Goal: Task Accomplishment & Management: Check status

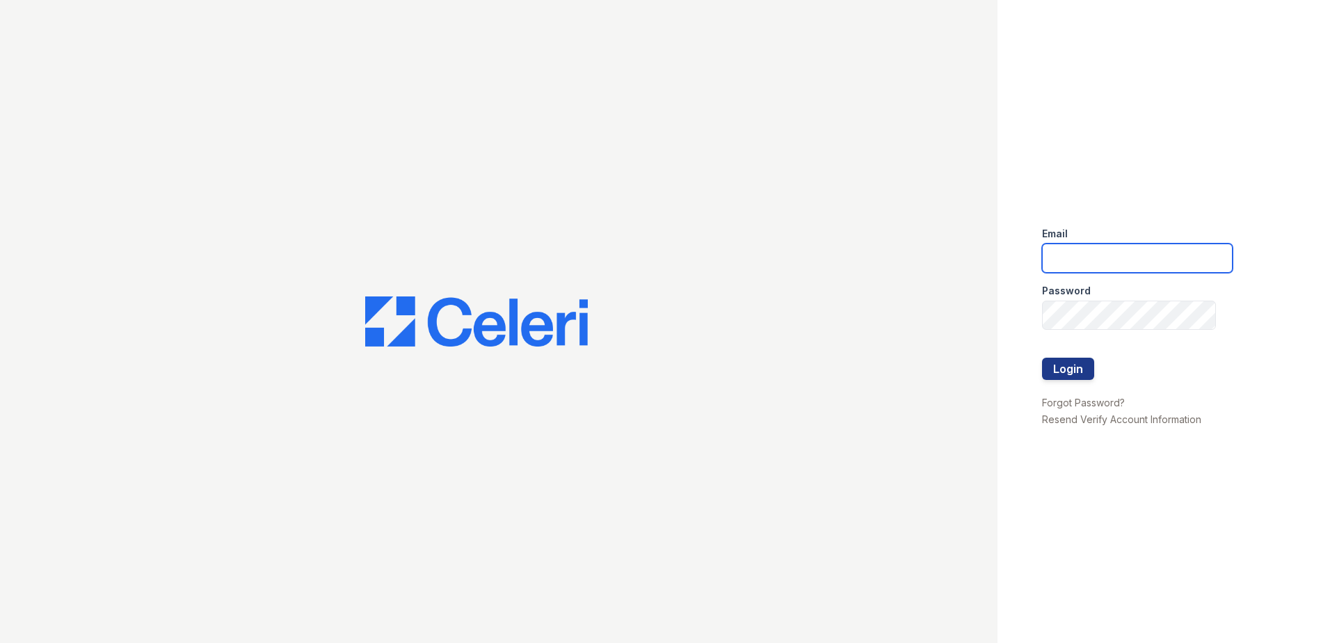
click at [1195, 262] on input "email" at bounding box center [1137, 258] width 191 height 29
type input "aljohnson@trinity-pm.com"
click at [1067, 360] on button "Login" at bounding box center [1068, 369] width 52 height 22
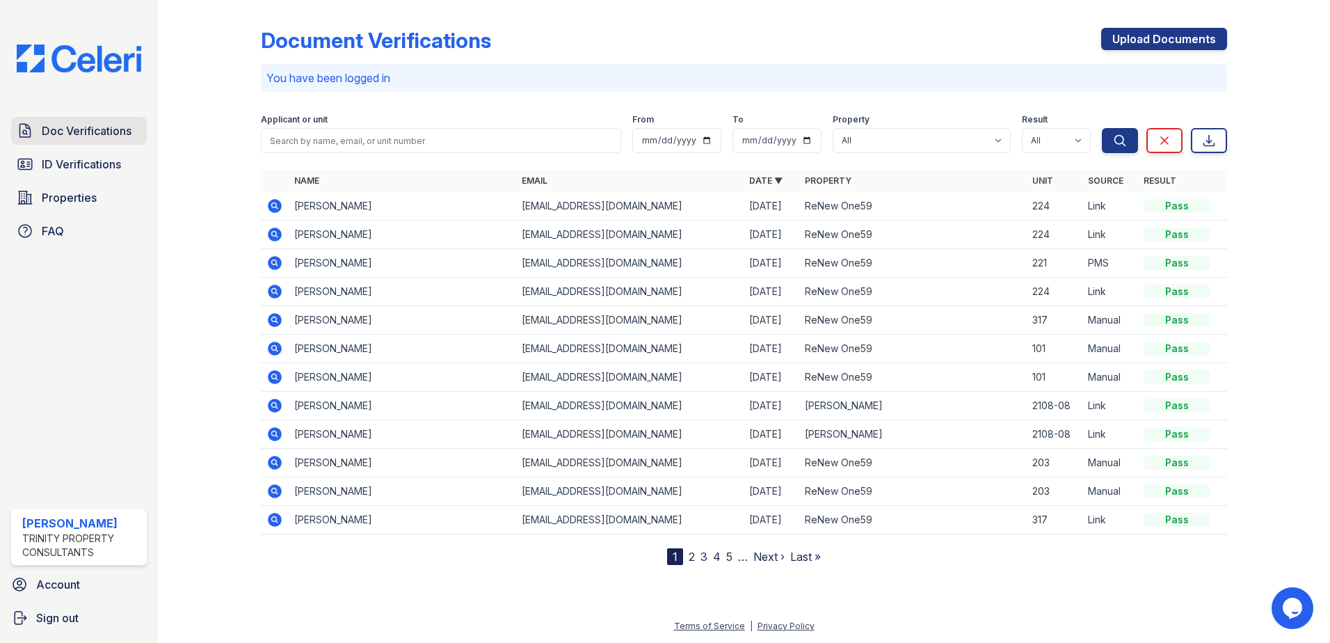
click at [87, 132] on span "Doc Verifications" at bounding box center [87, 130] width 90 height 17
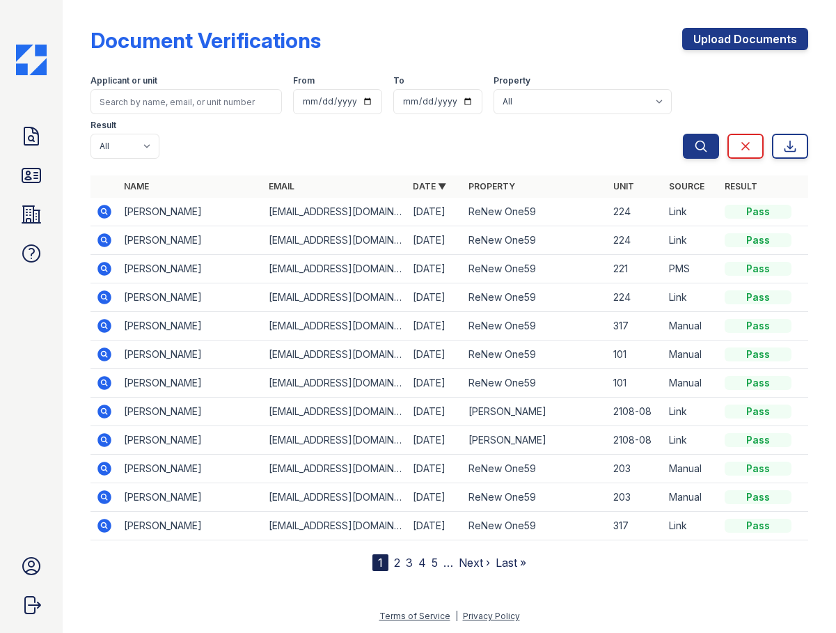
click at [101, 237] on icon at bounding box center [104, 240] width 14 height 14
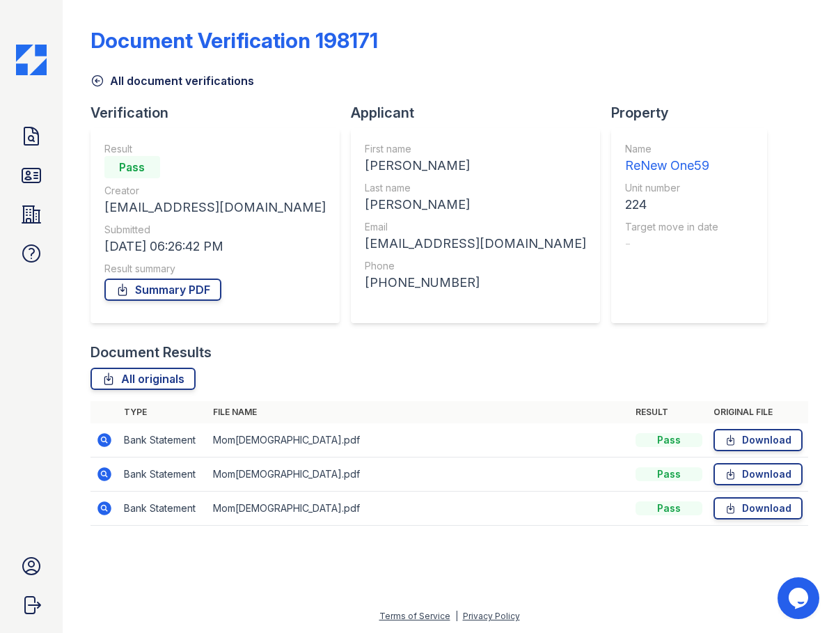
click at [200, 111] on div "Verification" at bounding box center [220, 112] width 260 height 19
click at [100, 82] on icon at bounding box center [97, 81] width 14 height 14
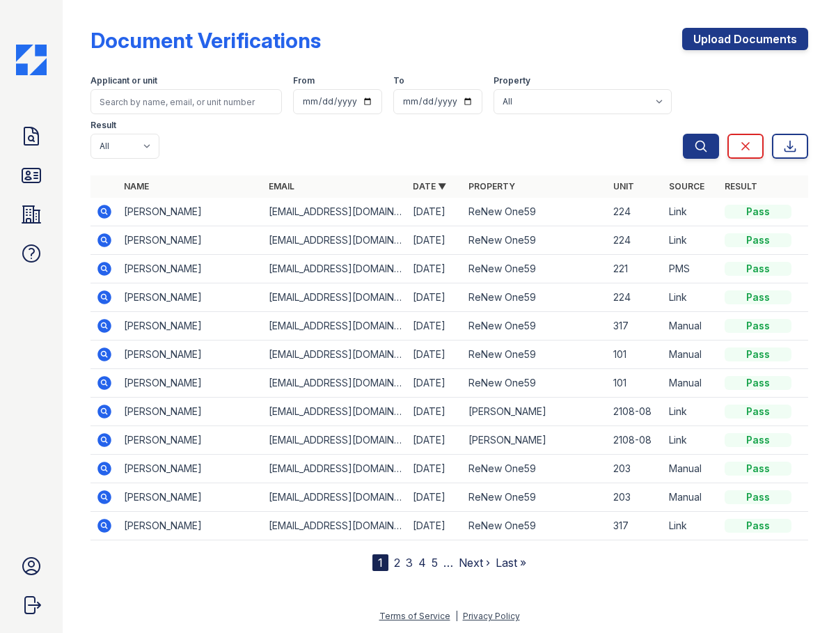
click at [97, 207] on icon at bounding box center [104, 211] width 17 height 17
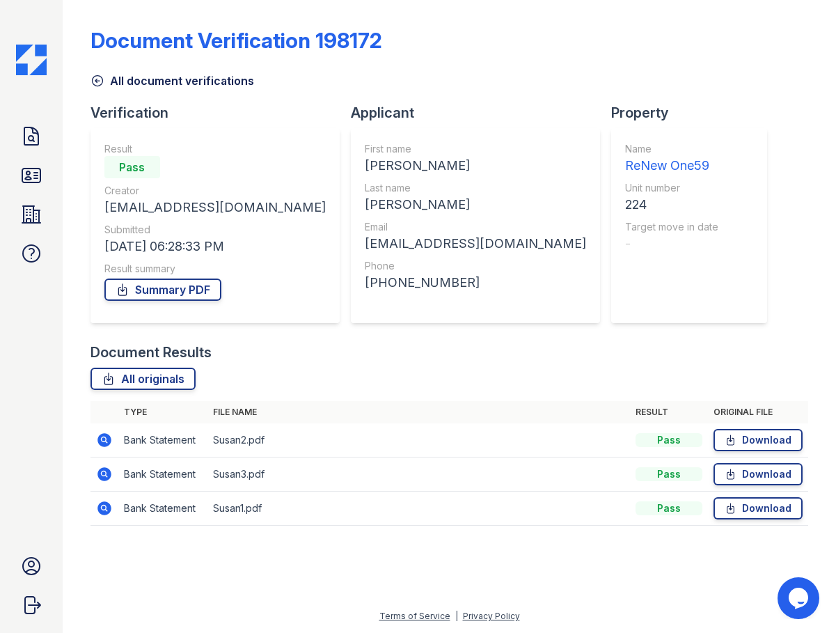
click at [95, 79] on icon at bounding box center [97, 81] width 14 height 14
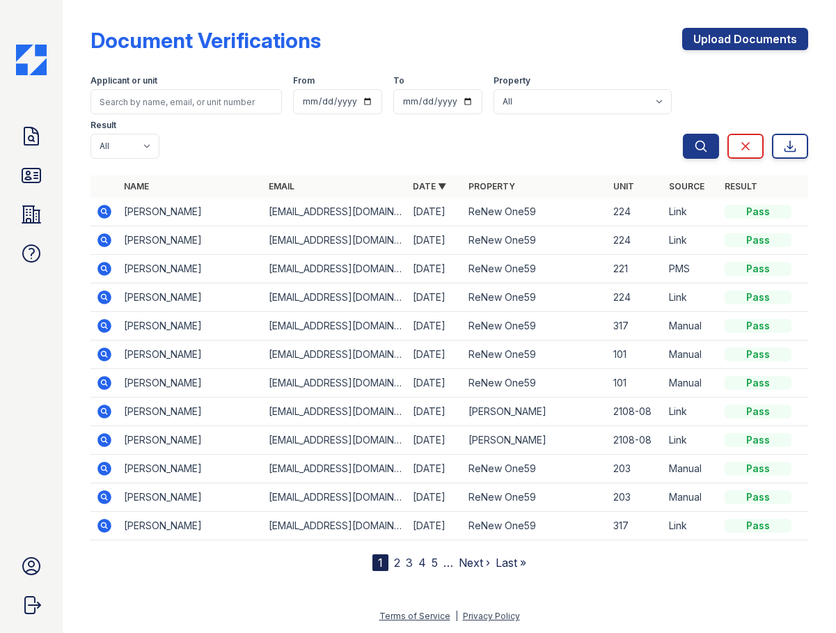
click at [101, 294] on icon at bounding box center [104, 297] width 14 height 14
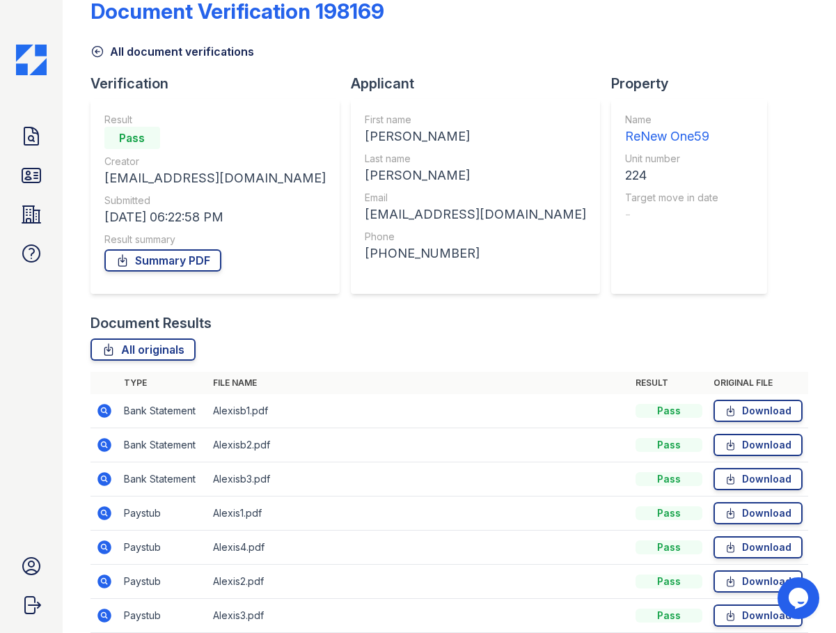
scroll to position [90, 0]
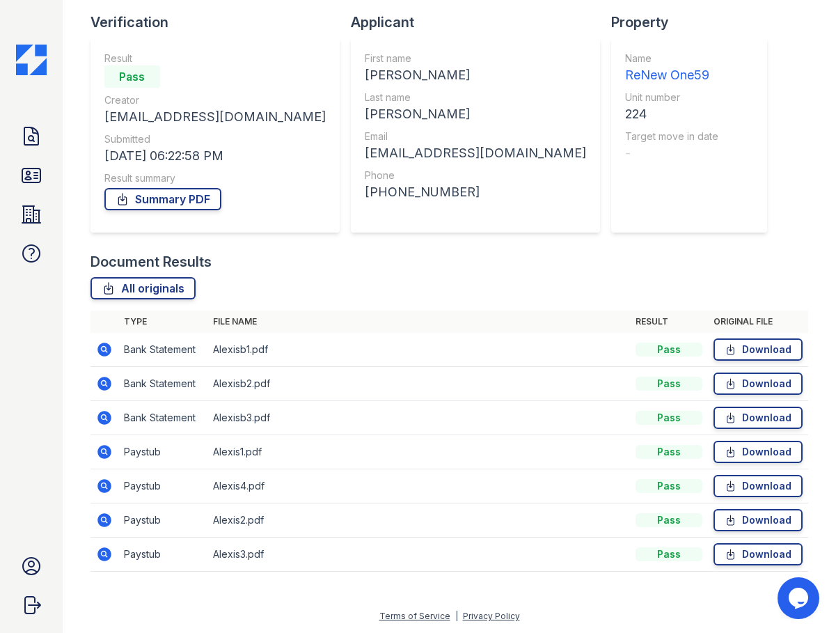
click at [104, 454] on icon at bounding box center [104, 452] width 14 height 14
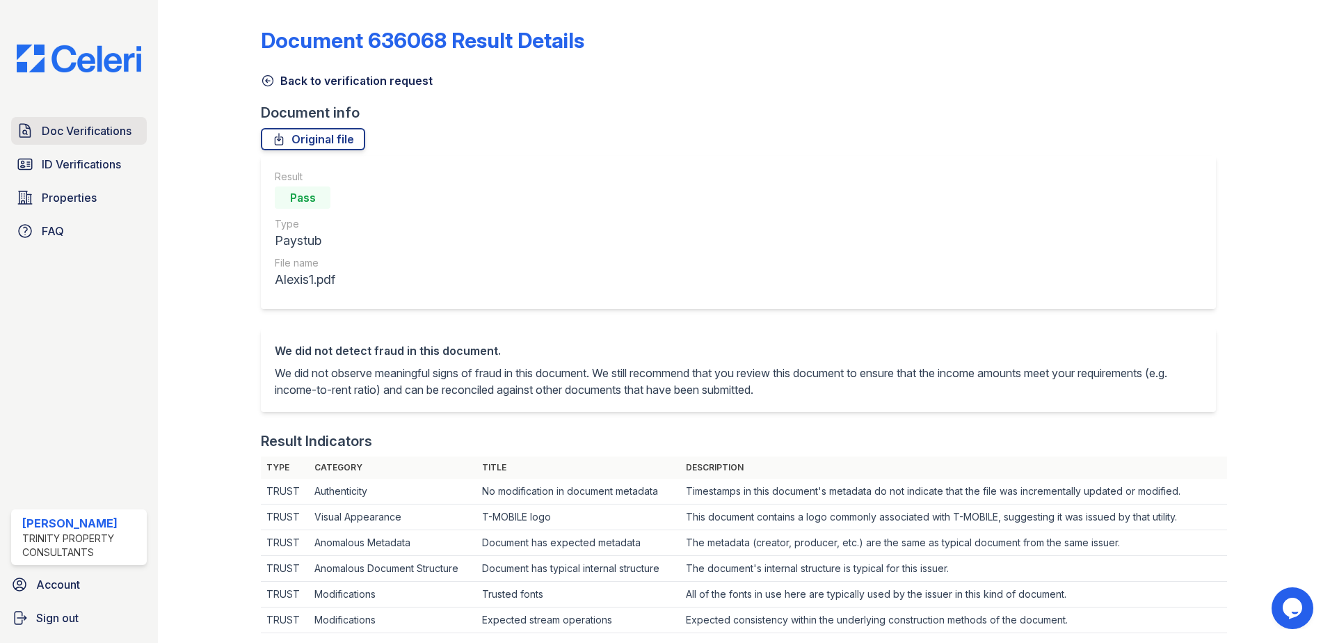
click at [107, 131] on span "Doc Verifications" at bounding box center [87, 130] width 90 height 17
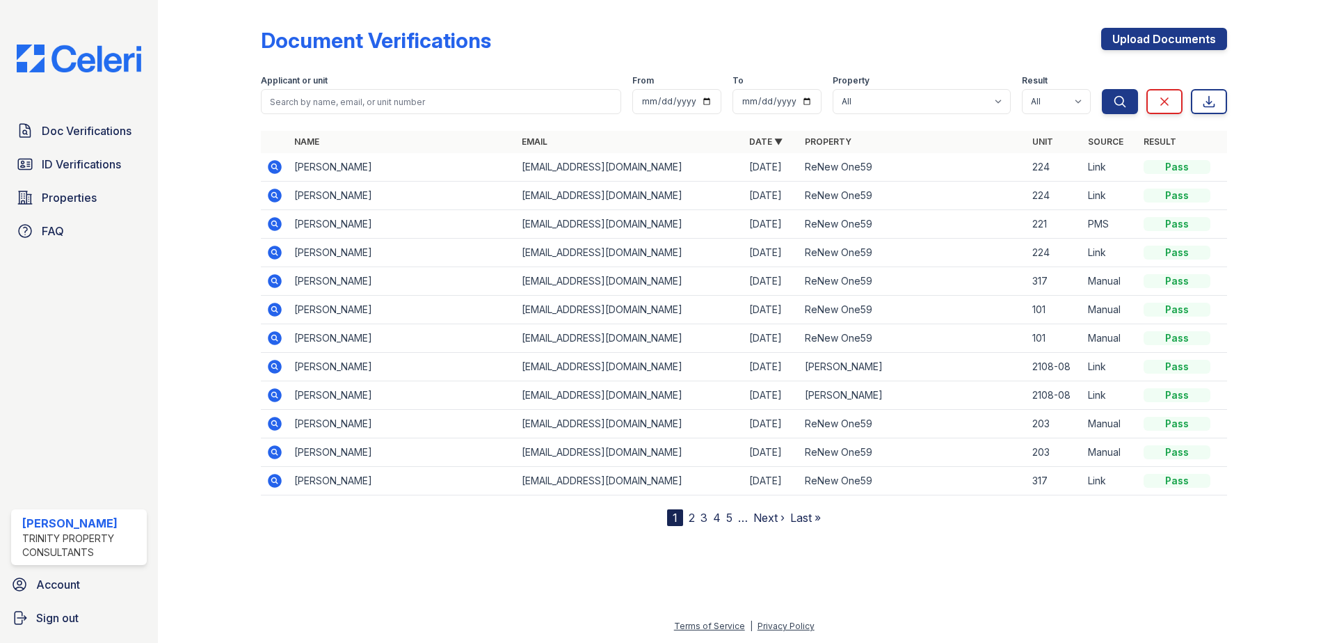
click at [273, 251] on icon at bounding box center [275, 252] width 17 height 17
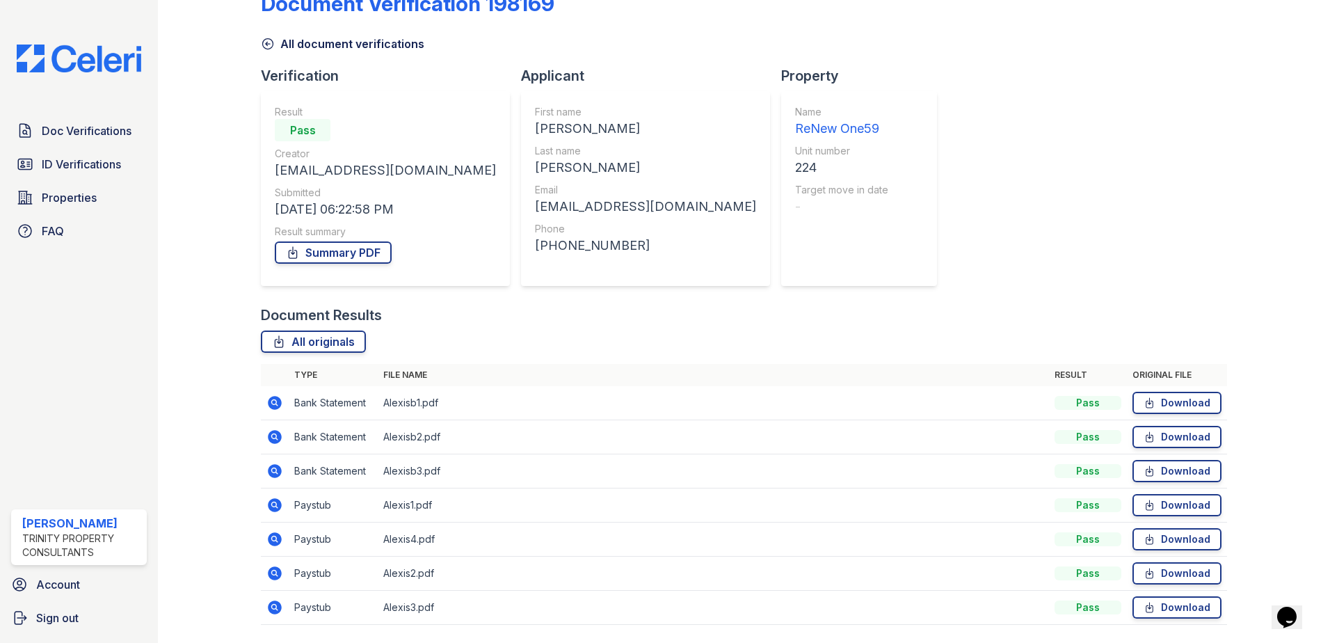
scroll to position [80, 0]
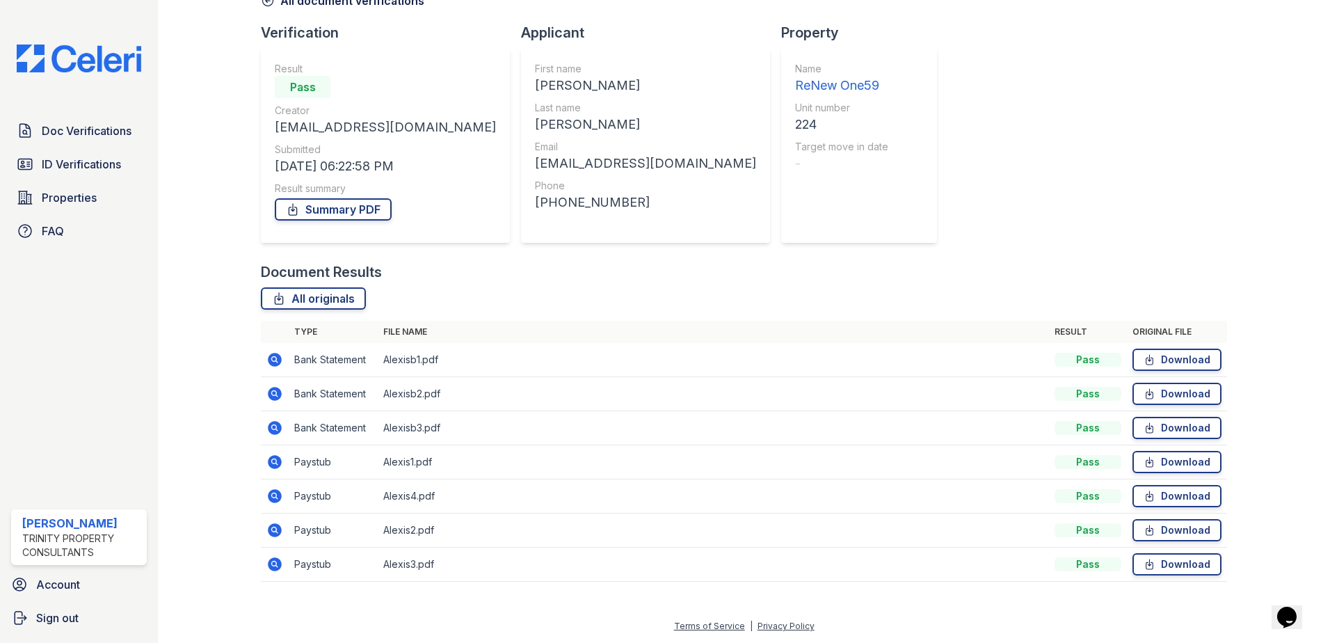
click at [275, 493] on icon at bounding box center [275, 496] width 14 height 14
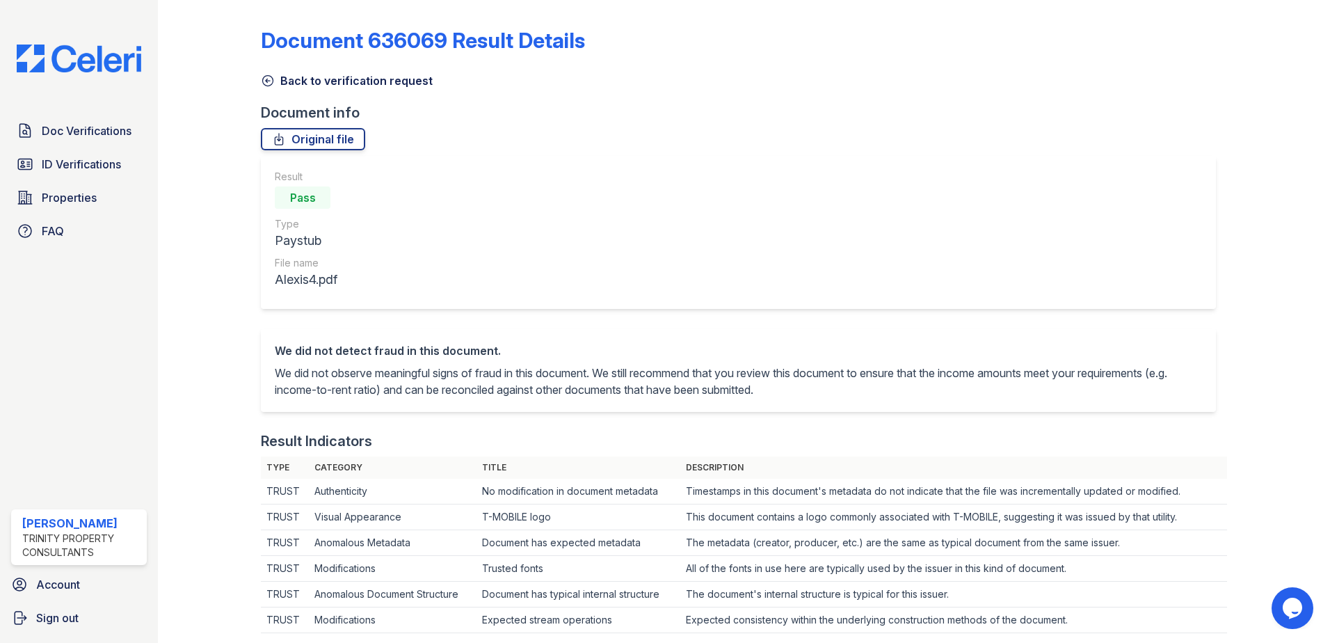
click at [289, 76] on link "Back to verification request" at bounding box center [347, 80] width 172 height 17
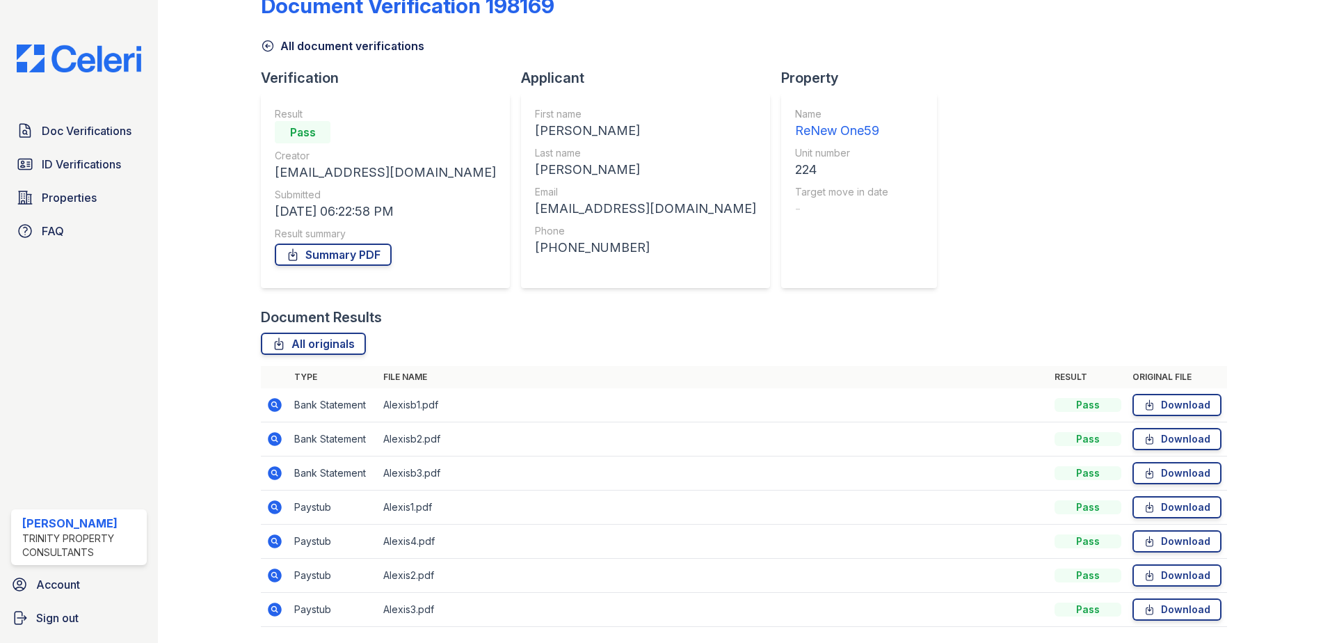
scroll to position [80, 0]
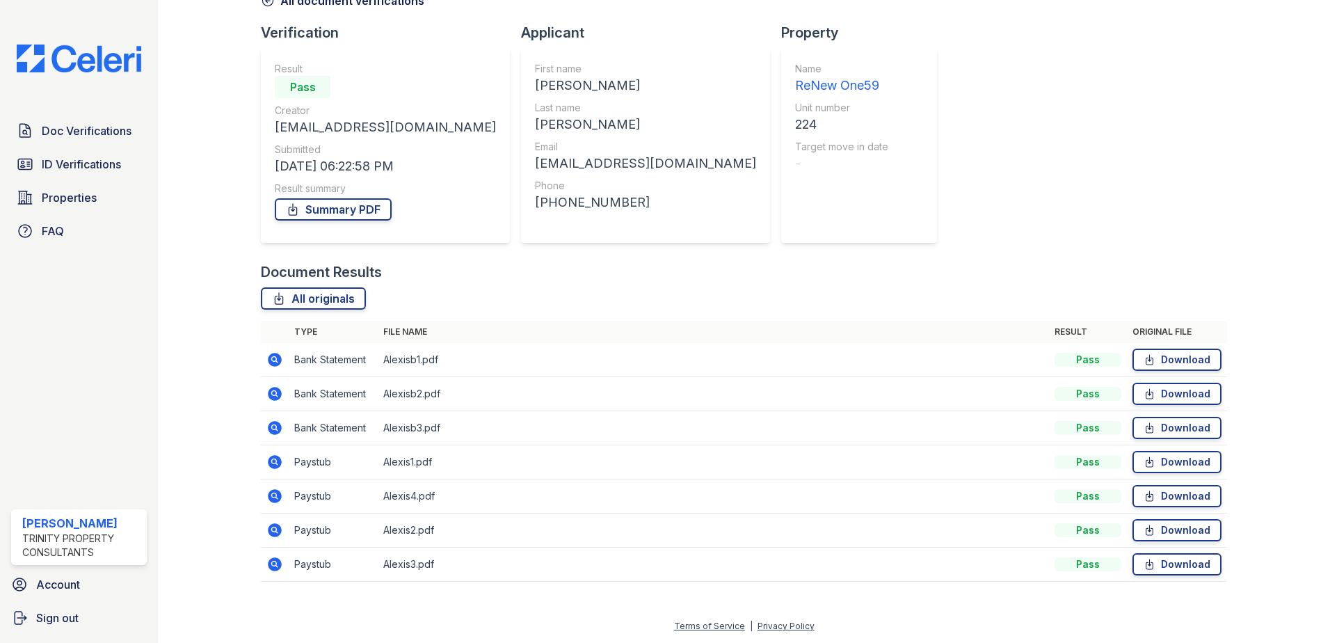
click at [275, 498] on icon at bounding box center [275, 496] width 17 height 17
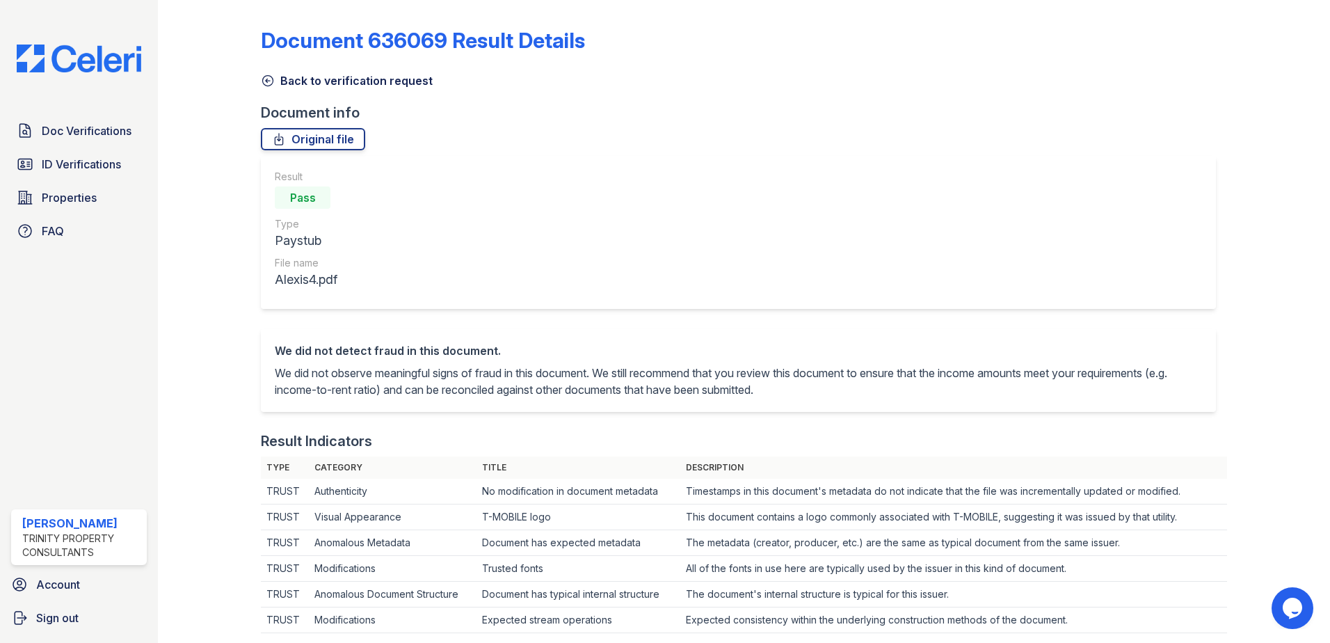
click at [266, 78] on icon at bounding box center [268, 81] width 14 height 14
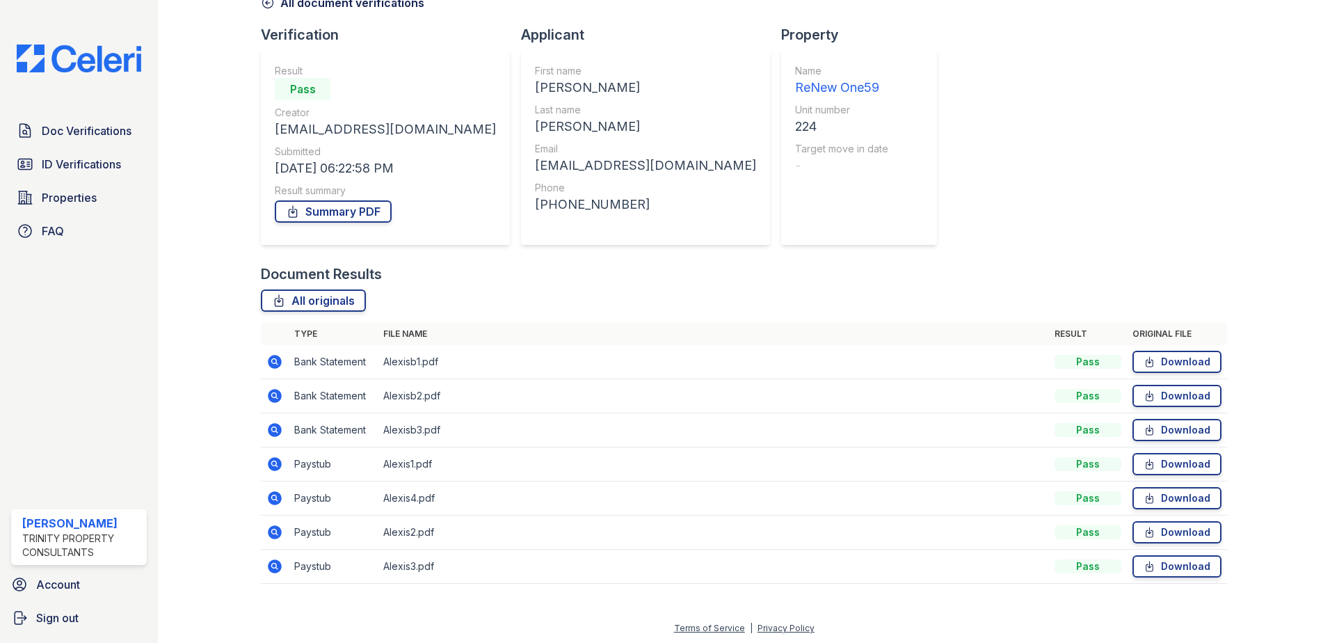
scroll to position [80, 0]
click at [274, 568] on icon at bounding box center [275, 564] width 14 height 14
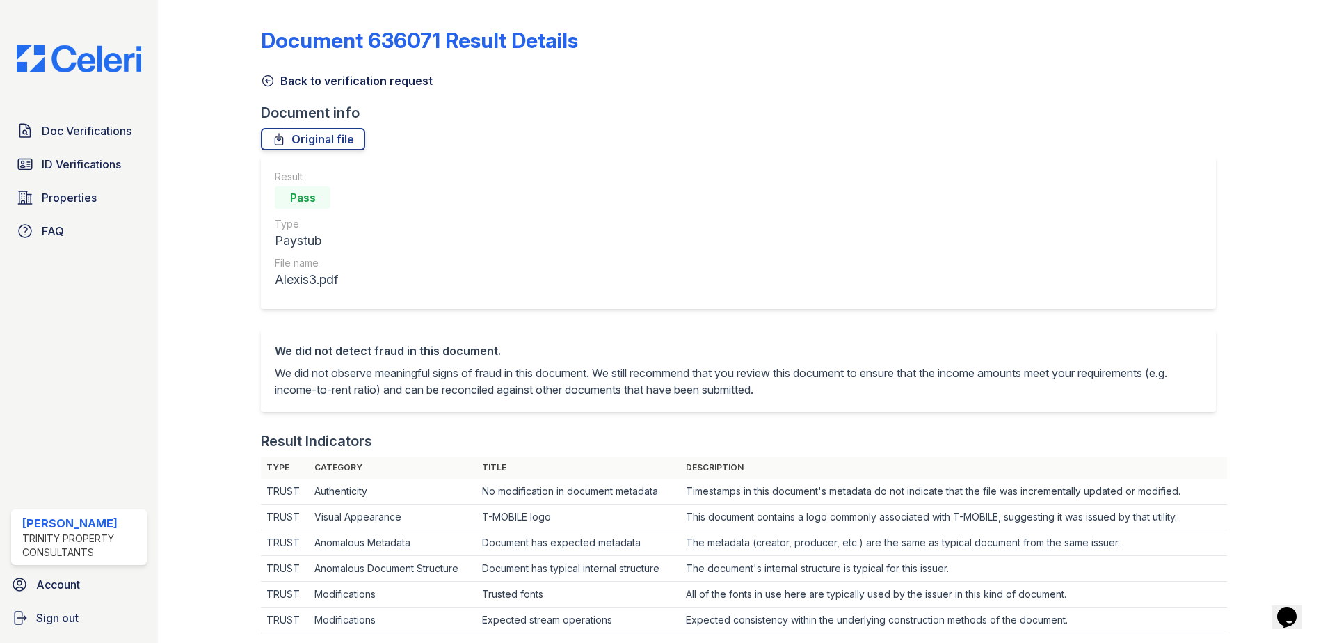
click at [308, 84] on link "Back to verification request" at bounding box center [347, 80] width 172 height 17
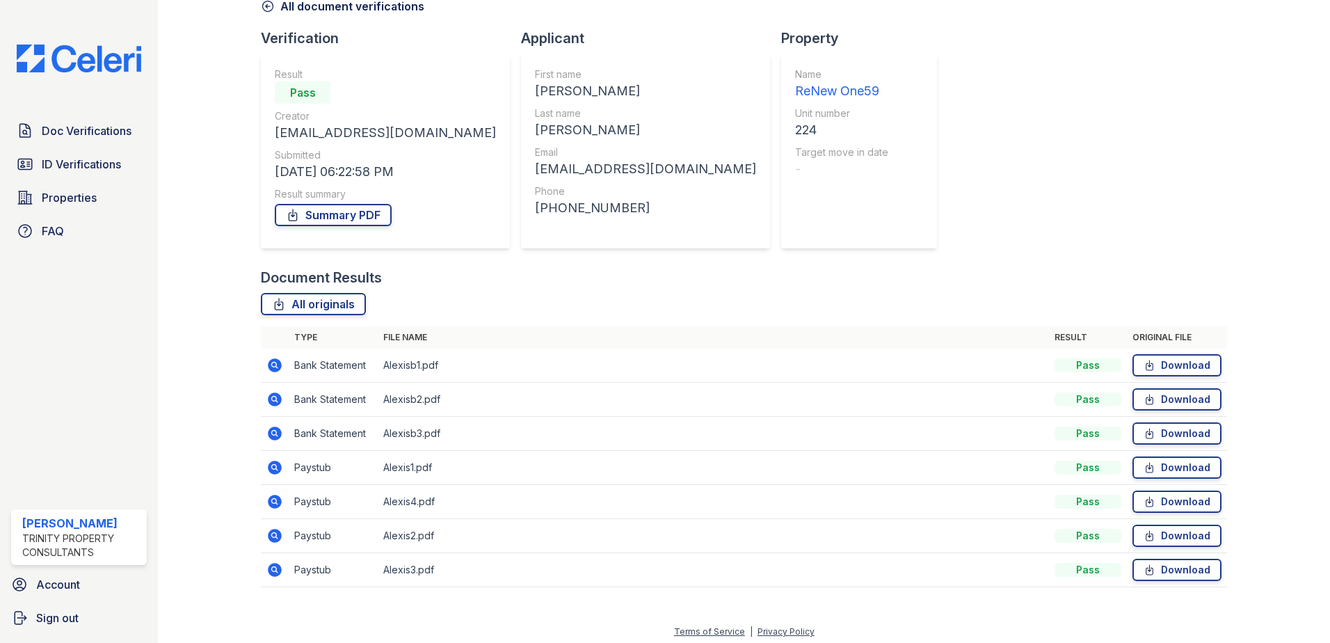
scroll to position [80, 0]
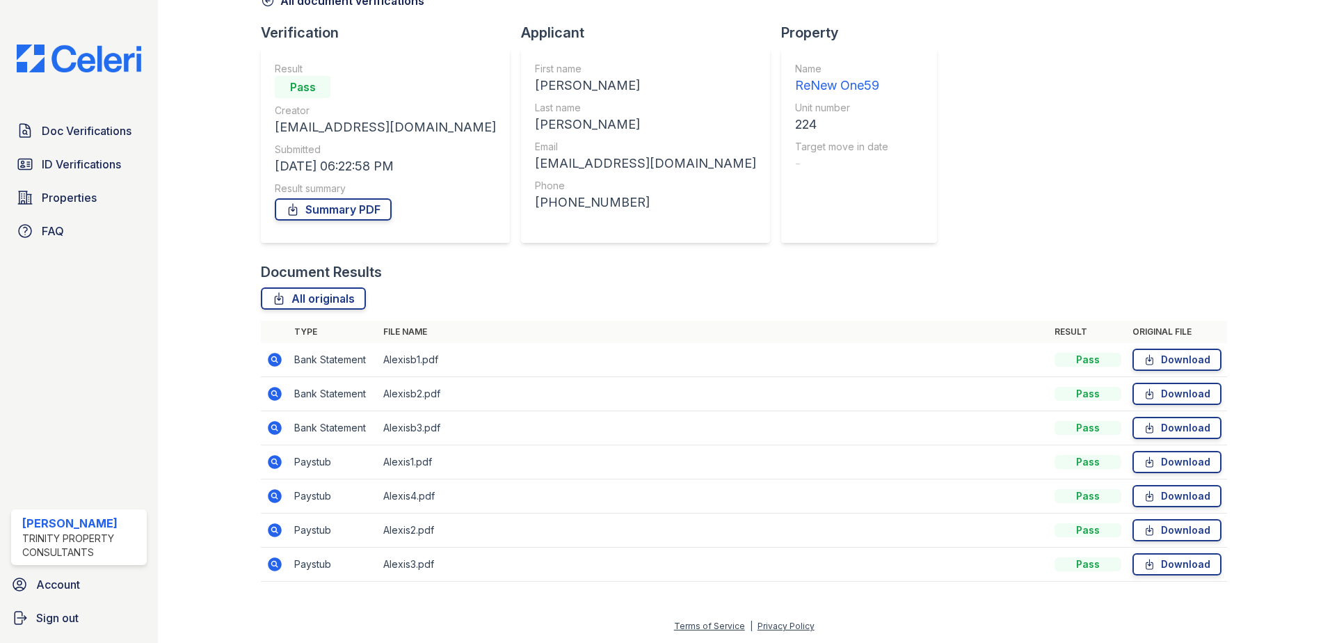
click at [274, 463] on icon at bounding box center [275, 462] width 17 height 17
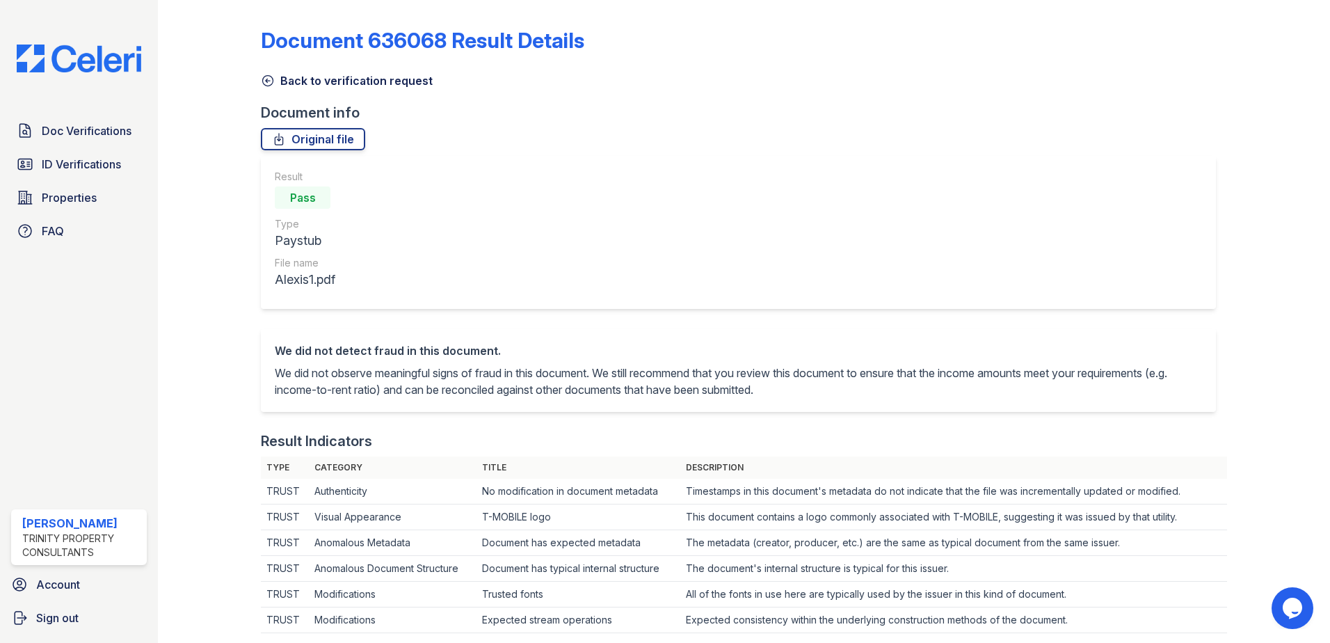
click at [315, 84] on link "Back to verification request" at bounding box center [347, 80] width 172 height 17
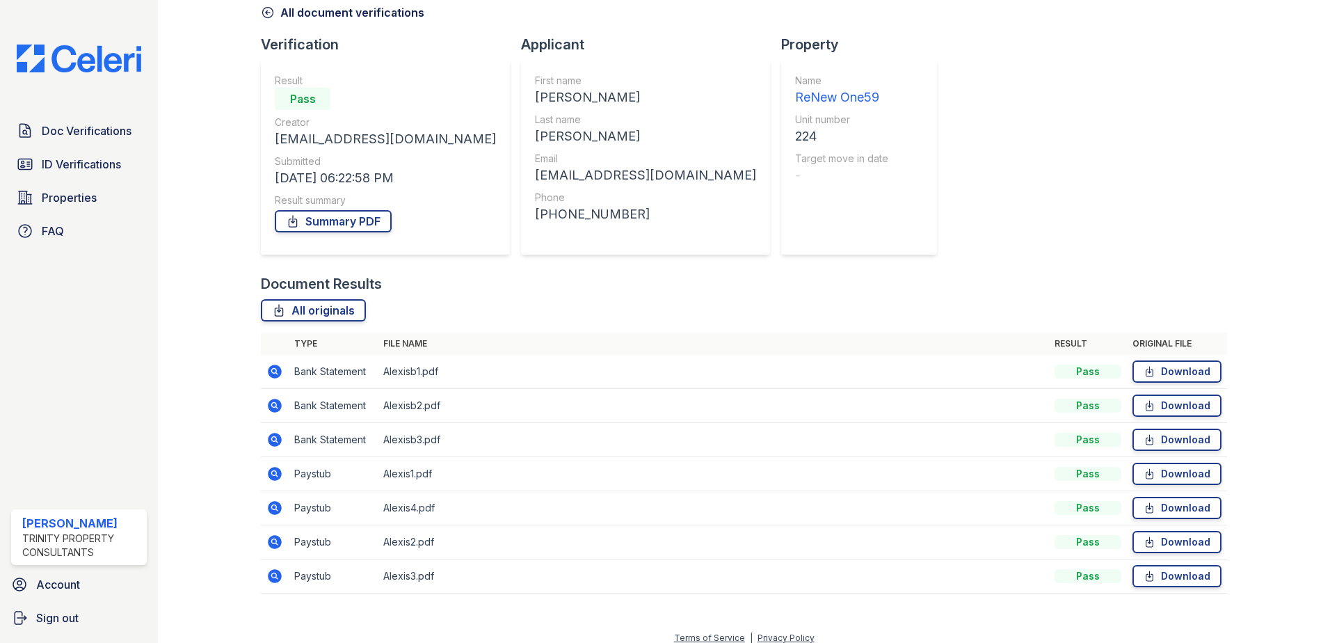
scroll to position [80, 0]
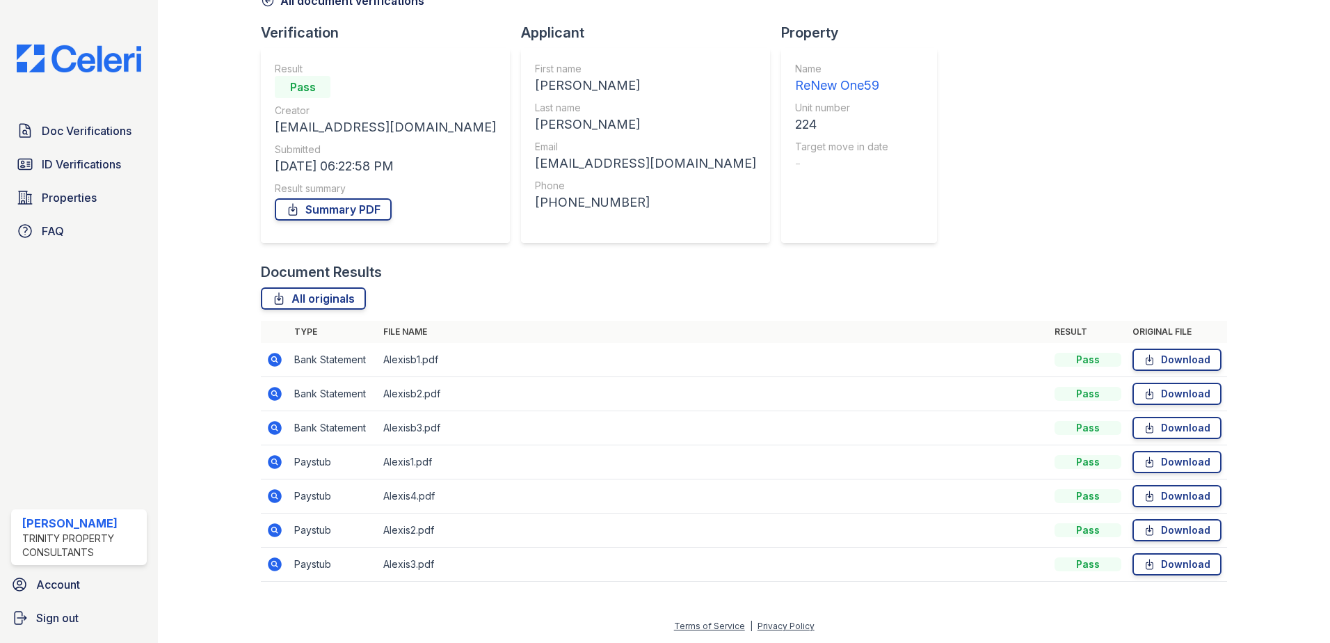
click at [276, 460] on icon at bounding box center [275, 462] width 17 height 17
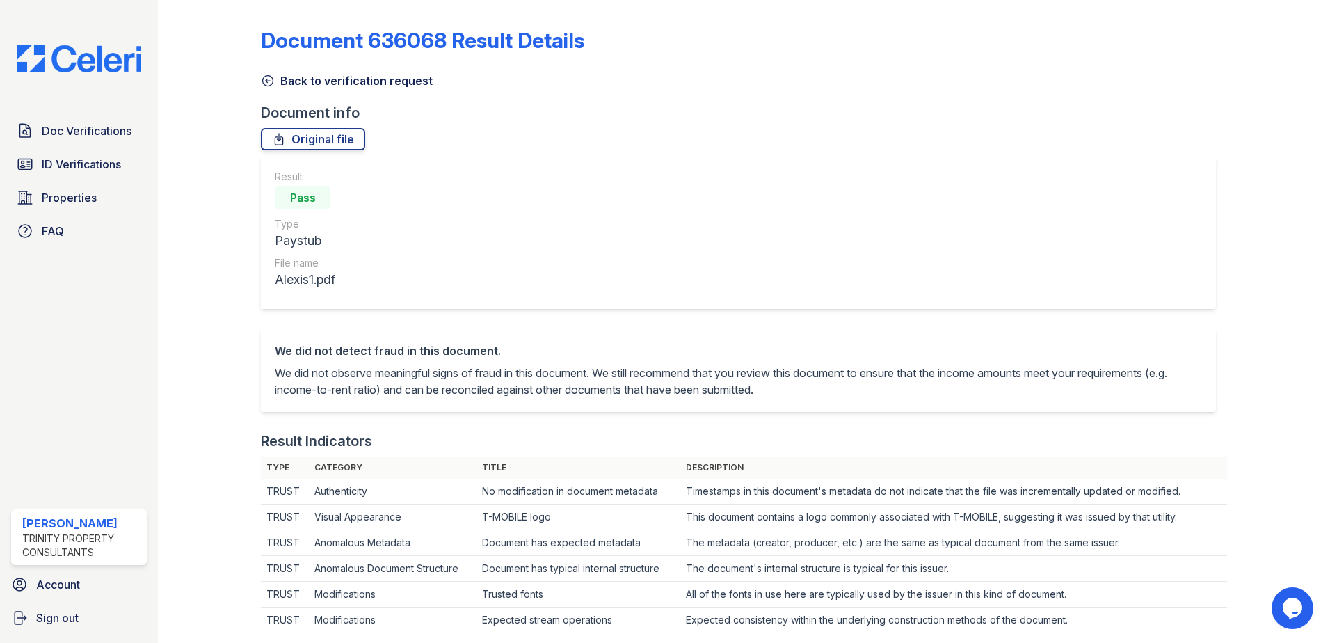
click at [310, 80] on link "Back to verification request" at bounding box center [347, 80] width 172 height 17
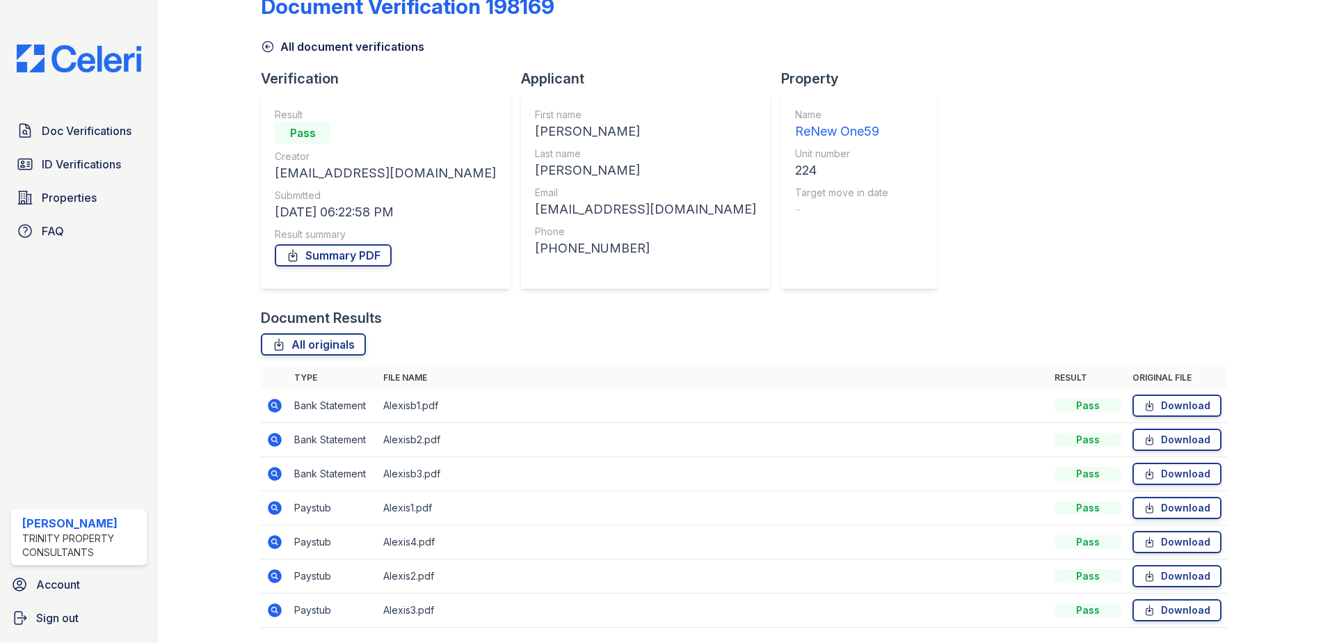
scroll to position [80, 0]
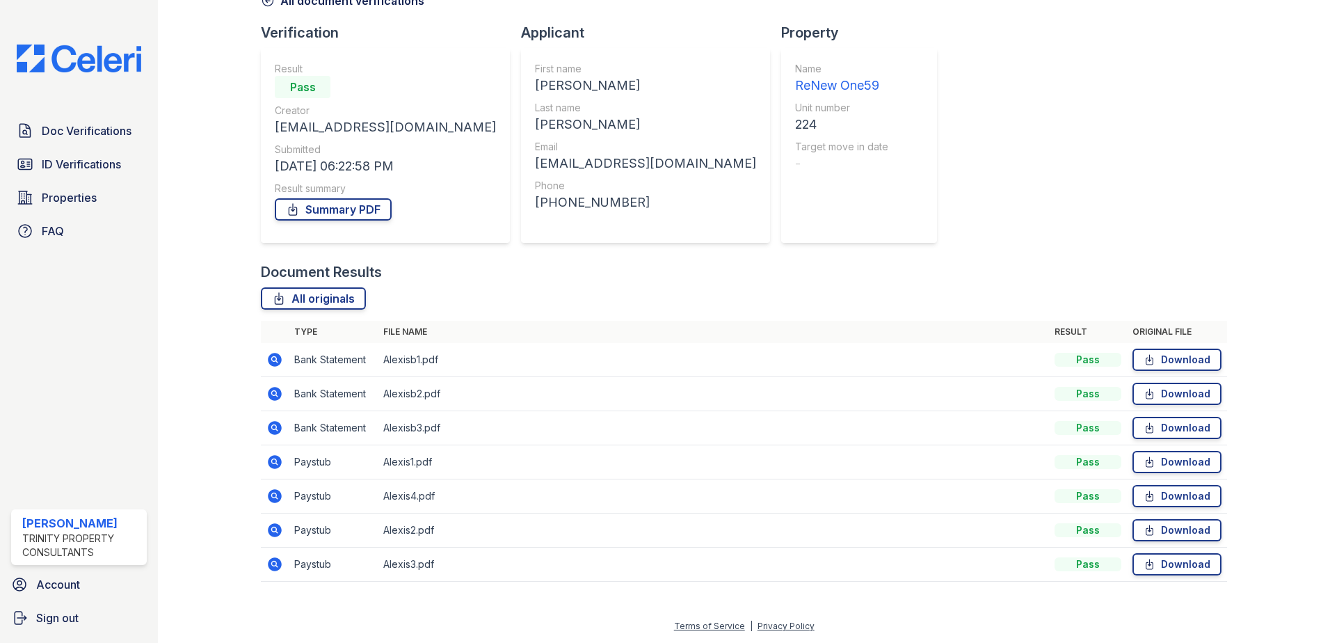
click at [271, 462] on icon at bounding box center [275, 462] width 17 height 17
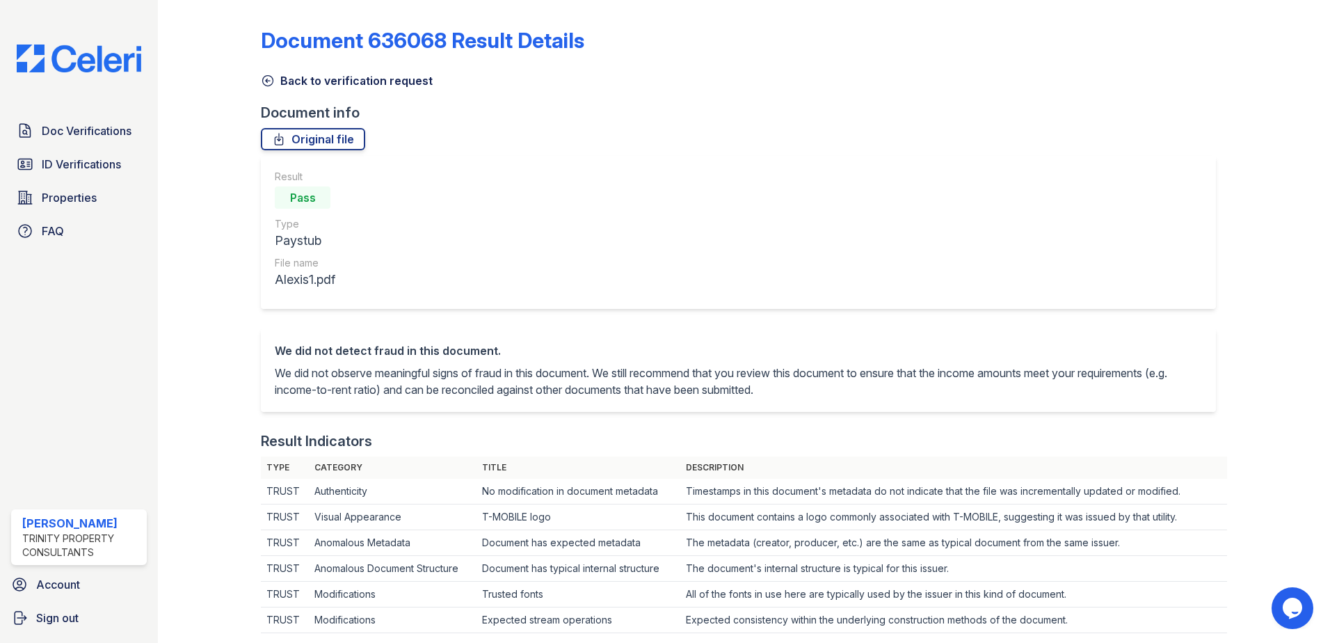
click at [294, 76] on link "Back to verification request" at bounding box center [347, 80] width 172 height 17
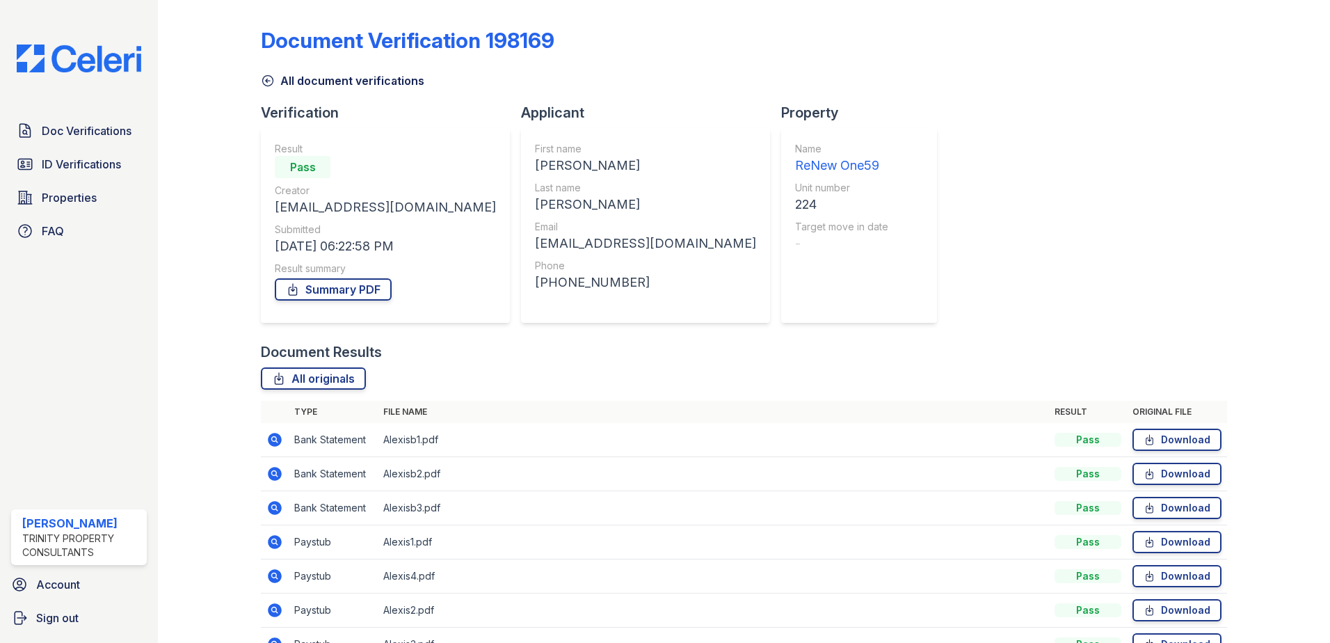
click at [276, 436] on icon at bounding box center [275, 440] width 14 height 14
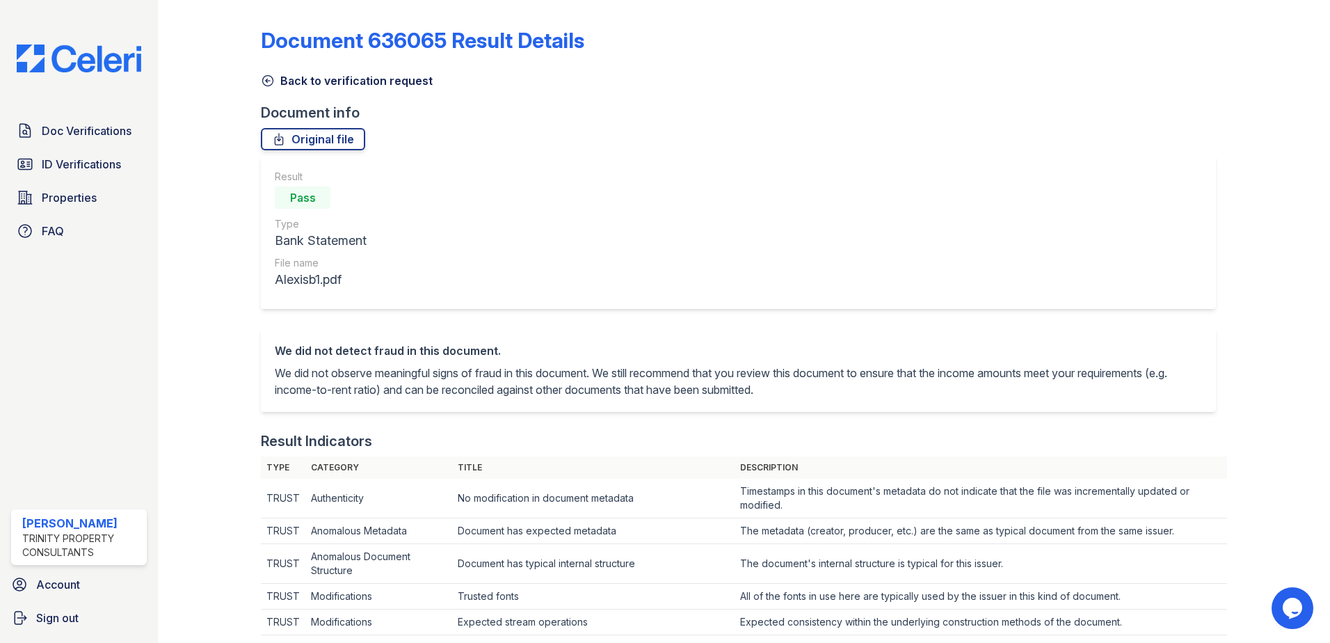
click at [353, 83] on link "Back to verification request" at bounding box center [347, 80] width 172 height 17
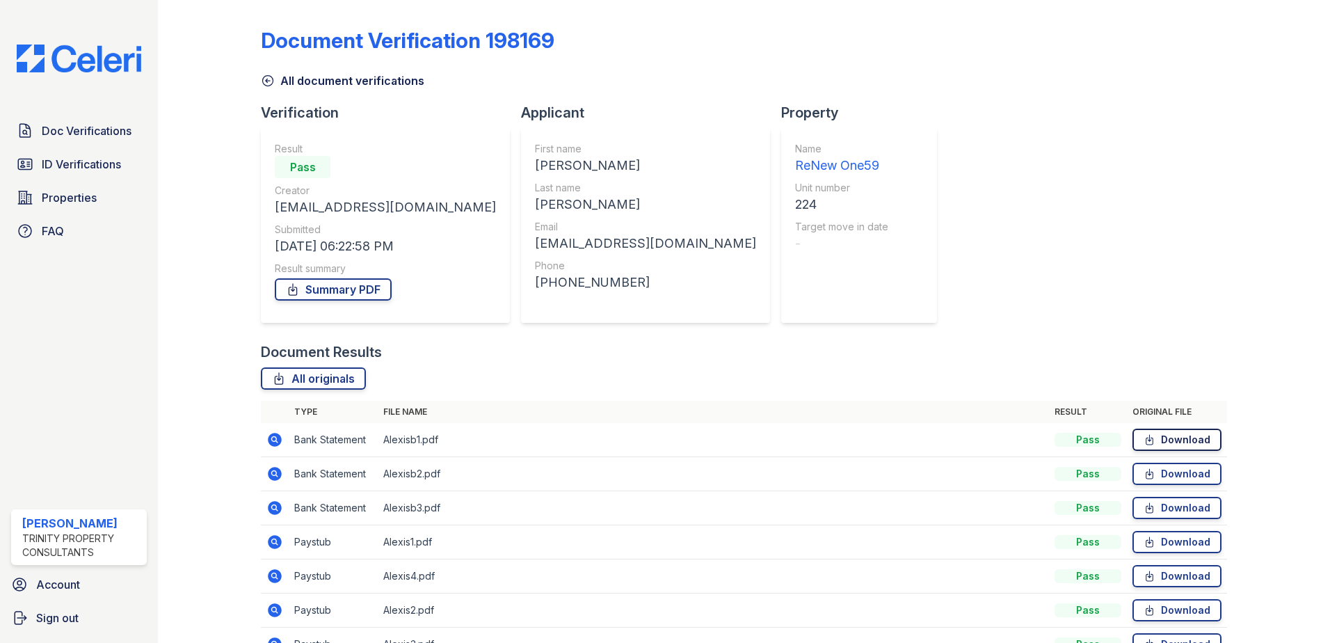
click at [1173, 438] on link "Download" at bounding box center [1177, 440] width 89 height 22
click at [1182, 477] on link "Download" at bounding box center [1177, 474] width 89 height 22
click at [1173, 504] on link "Download" at bounding box center [1177, 508] width 89 height 22
